Goal: Navigation & Orientation: Find specific page/section

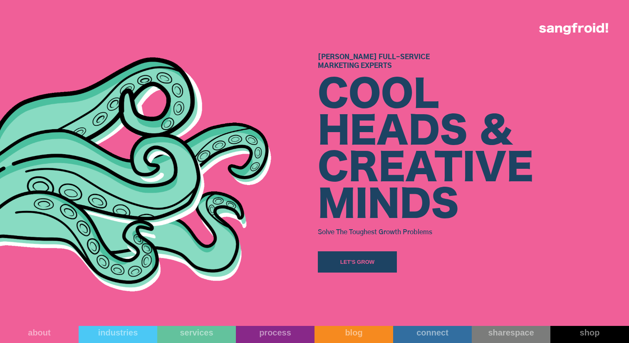
click at [31, 319] on div at bounding box center [155, 163] width 311 height 326
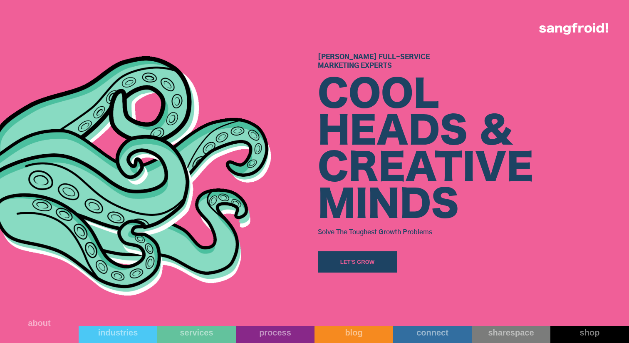
click at [36, 327] on div "about" at bounding box center [39, 323] width 79 height 10
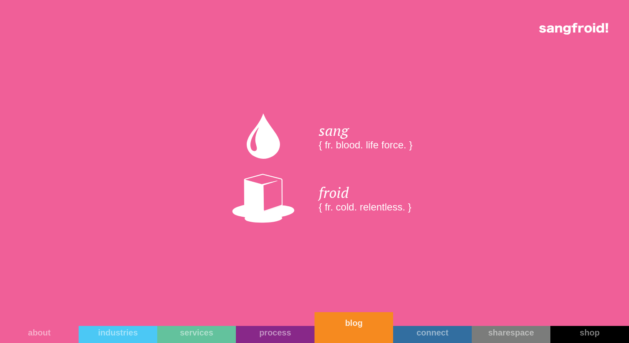
click at [352, 330] on link "blog" at bounding box center [354, 327] width 79 height 31
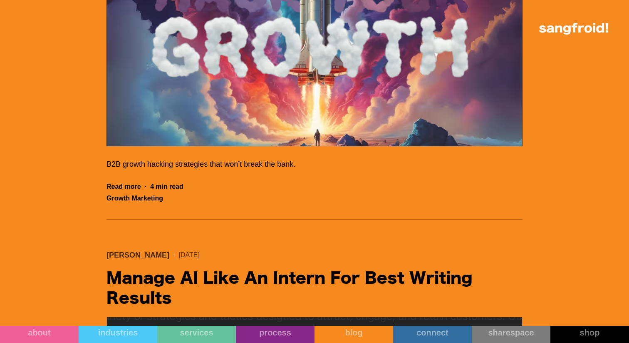
scroll to position [14528, 0]
